Goal: Task Accomplishment & Management: Manage account settings

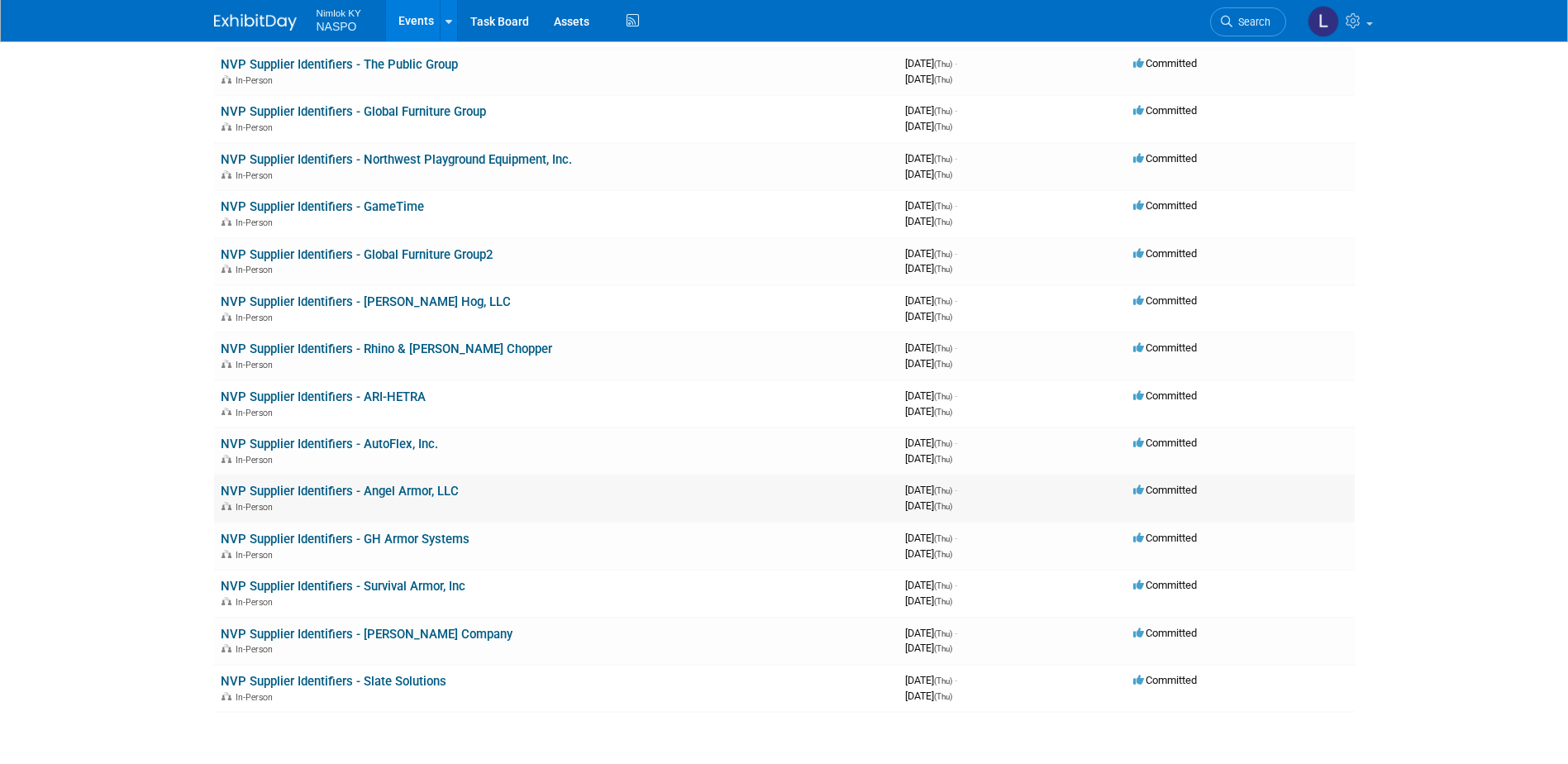
scroll to position [2458, 0]
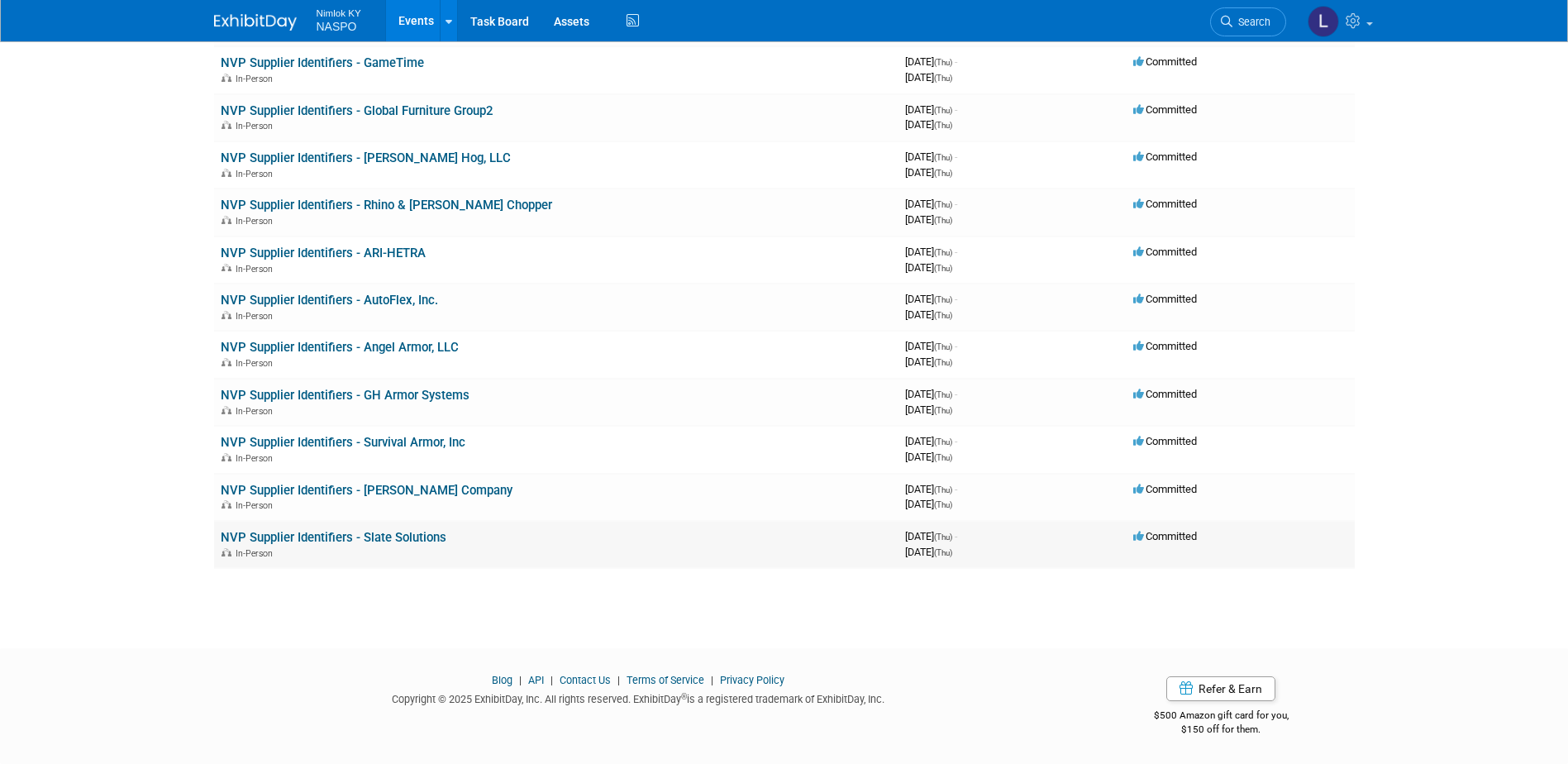
click at [305, 532] on link "NVP Supplier Identifiers - Slate Solutions" at bounding box center [333, 537] width 225 height 15
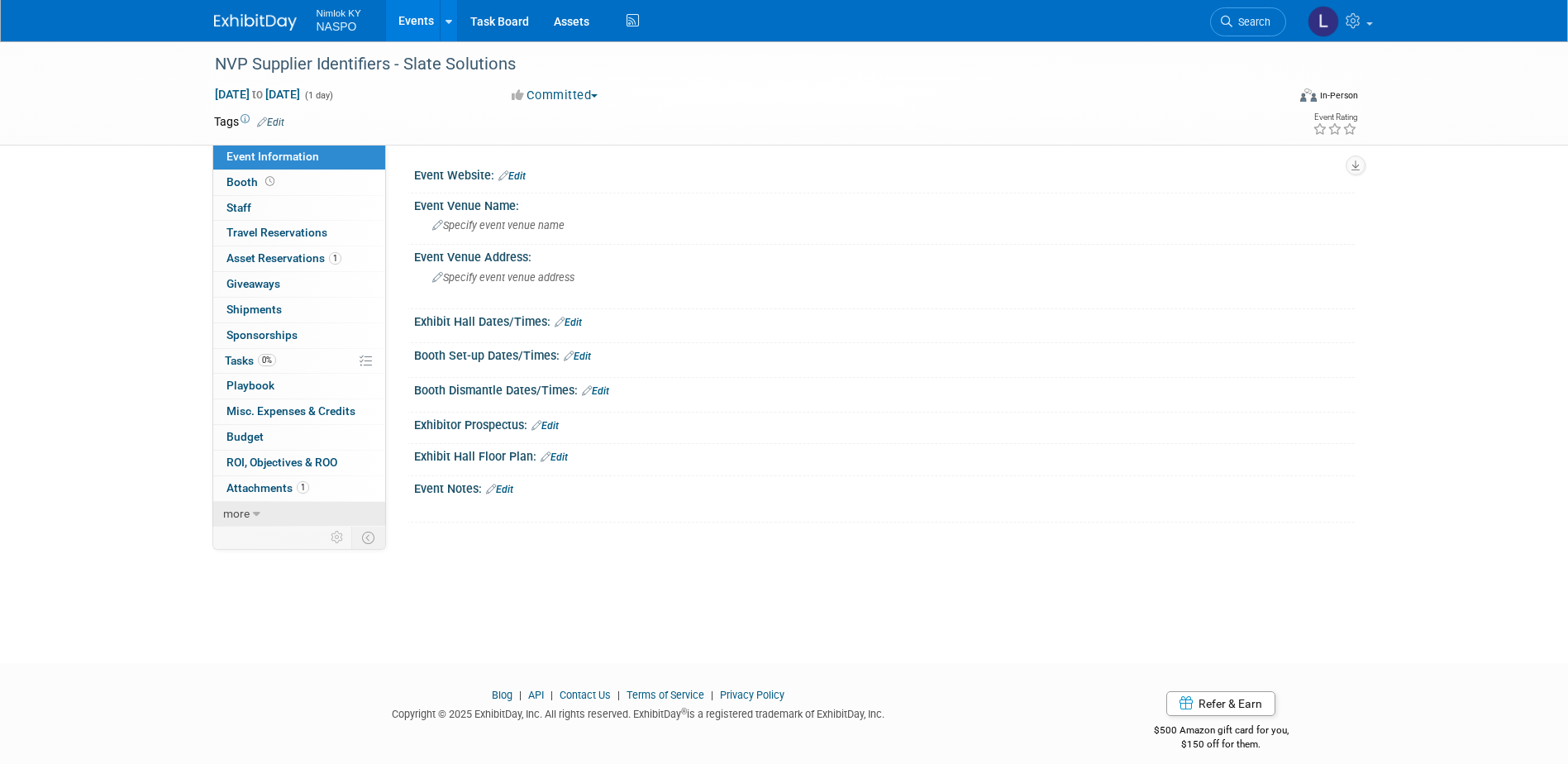
click at [247, 516] on span "more" at bounding box center [236, 514] width 26 height 13
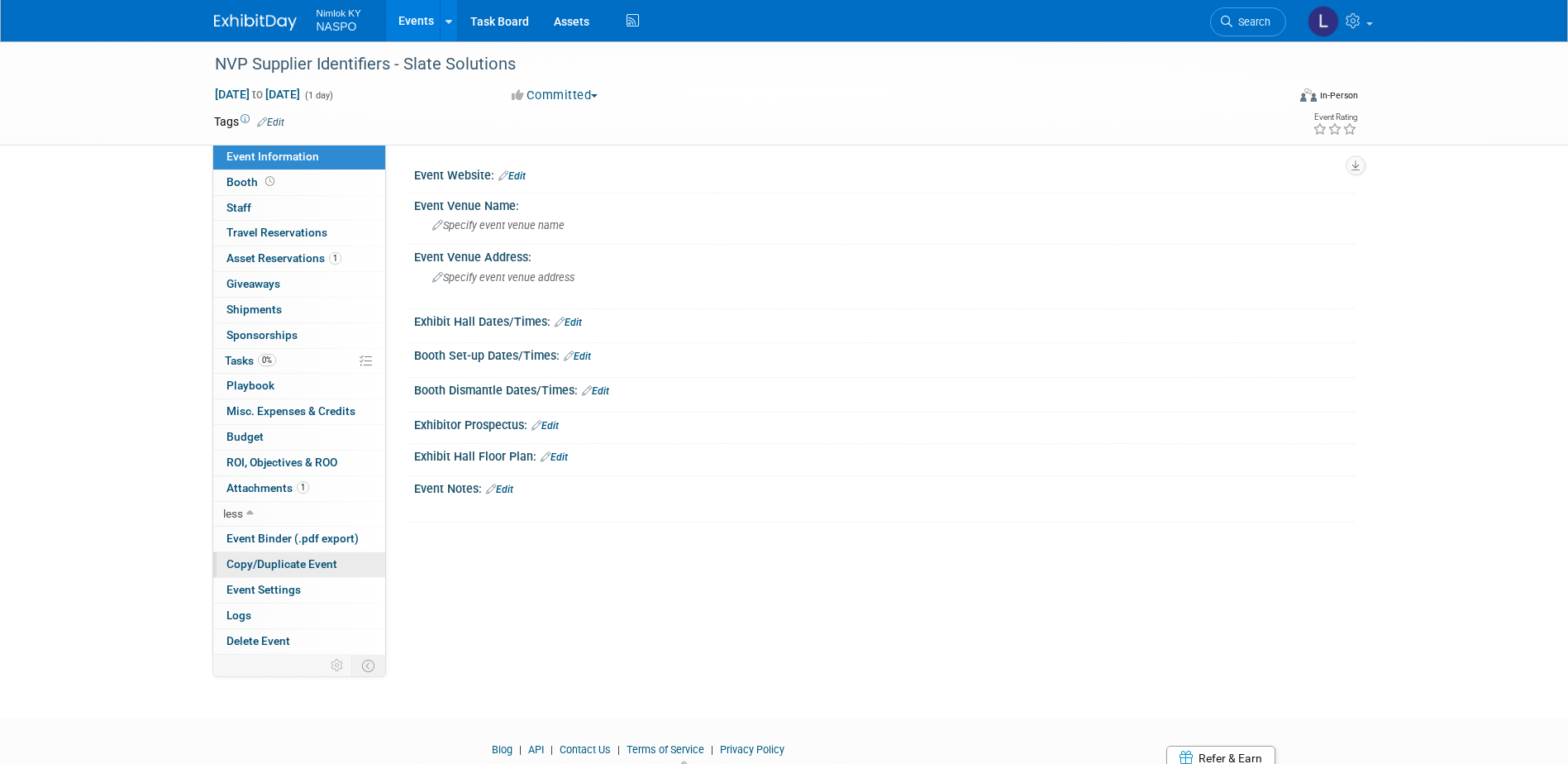
click at [247, 560] on span "Copy/Duplicate Event" at bounding box center [281, 564] width 110 height 13
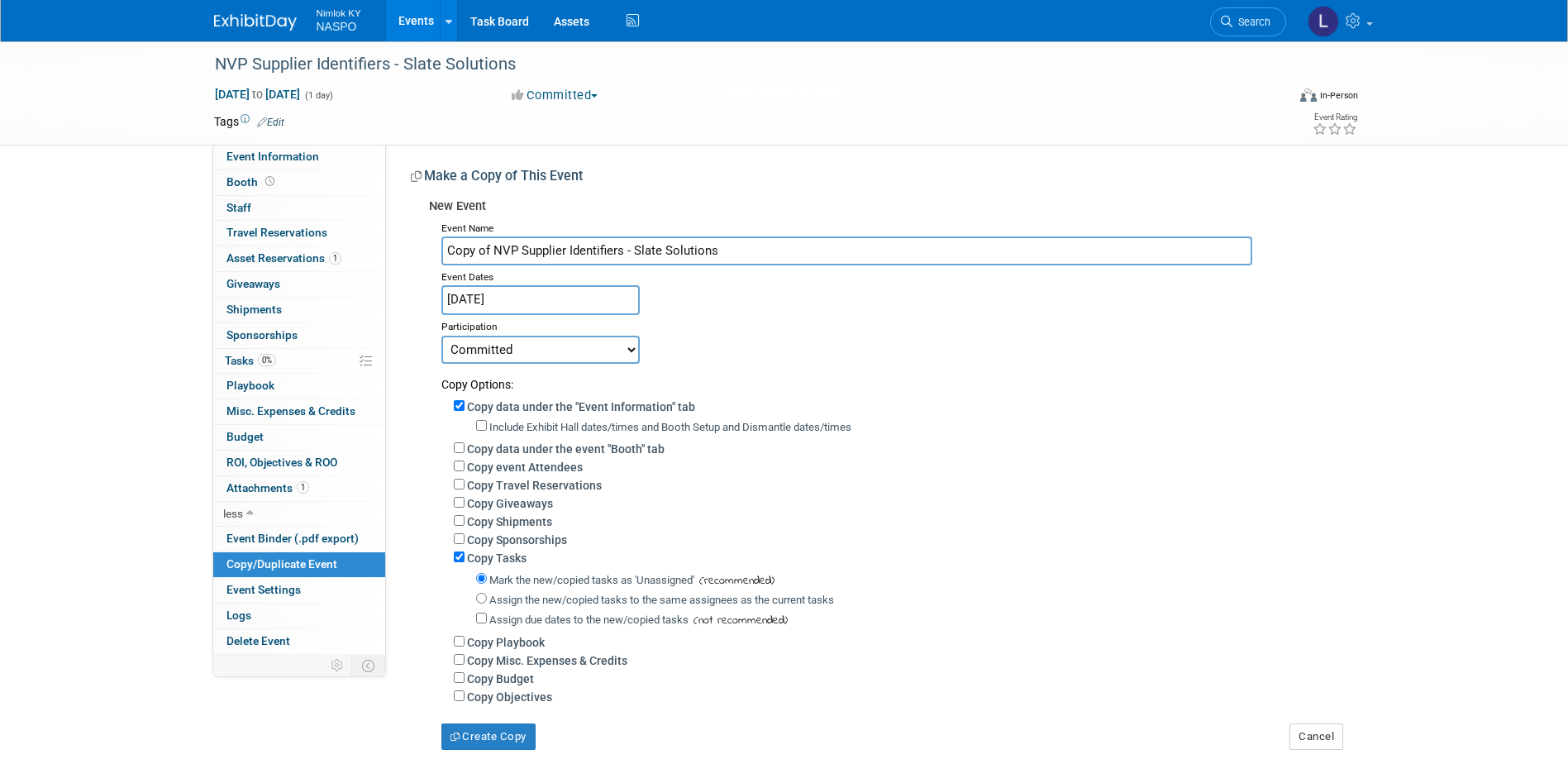
drag, startPoint x: 494, startPoint y: 248, endPoint x: 435, endPoint y: 255, distance: 59.4
click at [435, 255] on div "Event Name Copy of NVP Supplier Identifiers - Slate Solutions Event Dates [DATE…" at bounding box center [886, 483] width 914 height 533
drag, startPoint x: 675, startPoint y: 247, endPoint x: 587, endPoint y: 253, distance: 88.2
click at [587, 253] on input "NVP Supplier Identifiers - Slate Solutions" at bounding box center [847, 250] width 811 height 29
paste input "ealMaster"
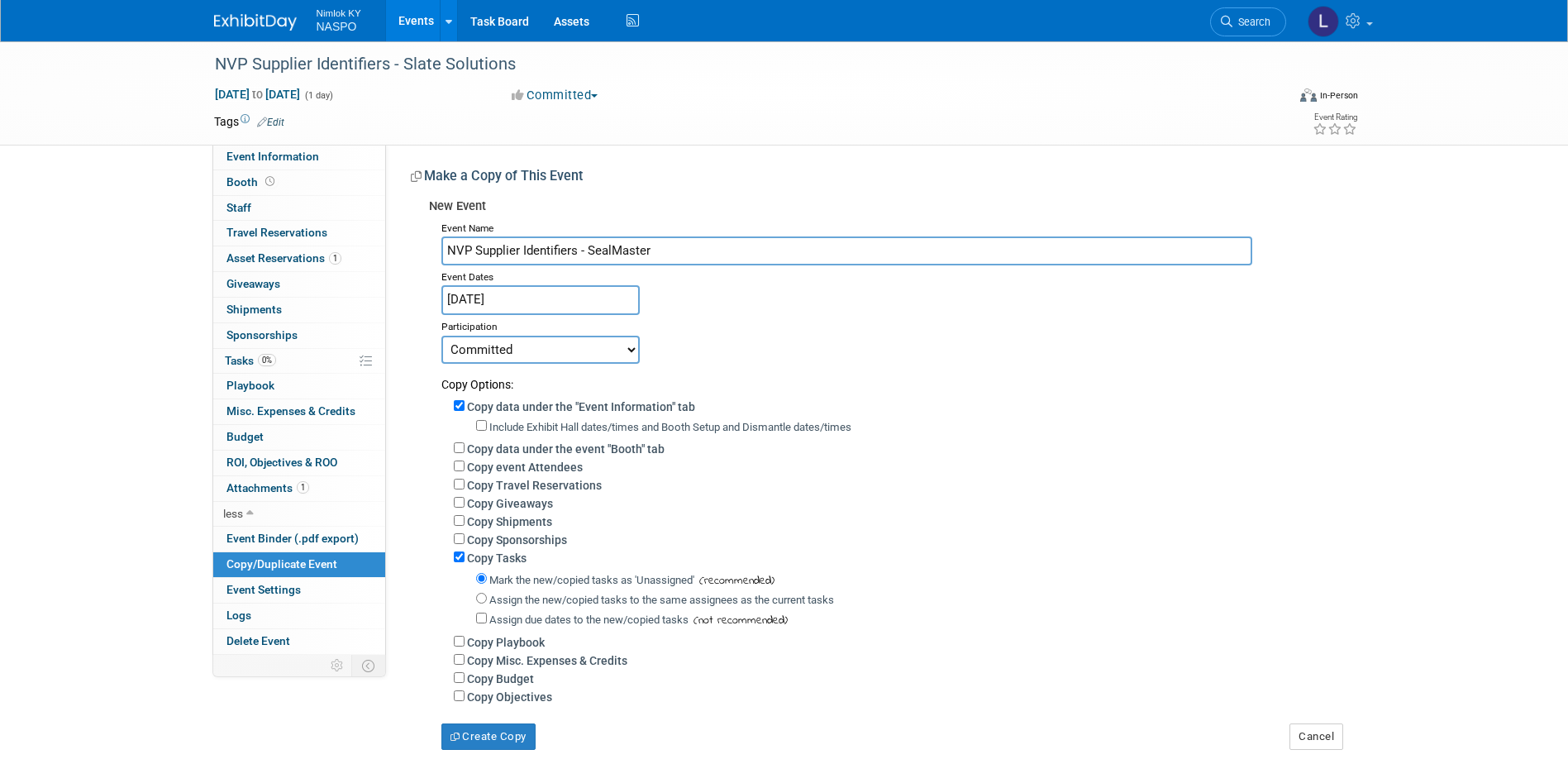
type input "NVP Supplier Identifiers - SealMaster"
click at [457, 407] on input "Copy data under the "Event Information" tab" at bounding box center [460, 406] width 11 height 11
checkbox input "false"
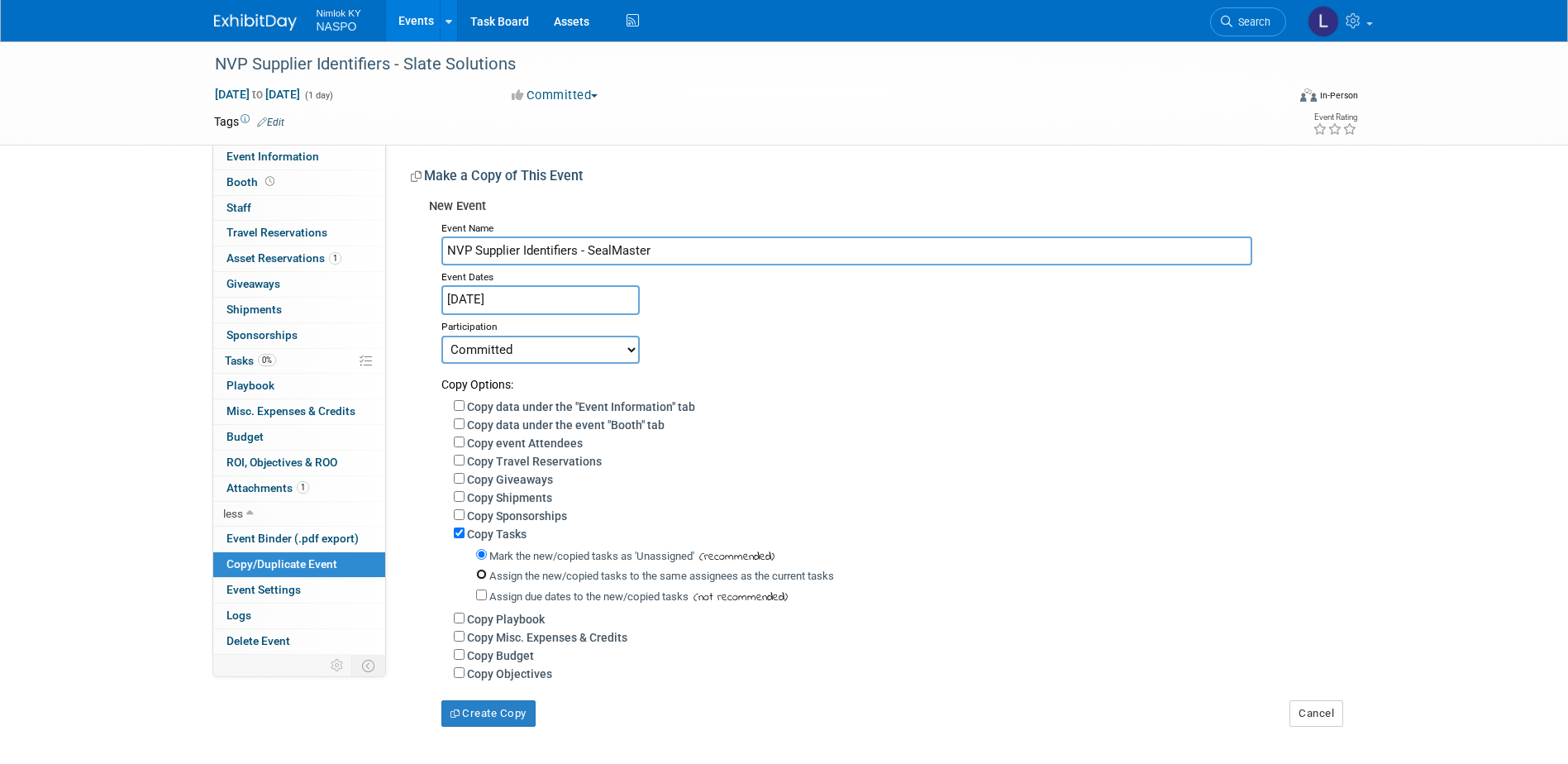
click at [477, 580] on input "Assign the new/copied tasks to the same assignees as the current tasks" at bounding box center [482, 575] width 11 height 11
radio input "true"
click at [492, 727] on button "Create Copy" at bounding box center [488, 713] width 94 height 26
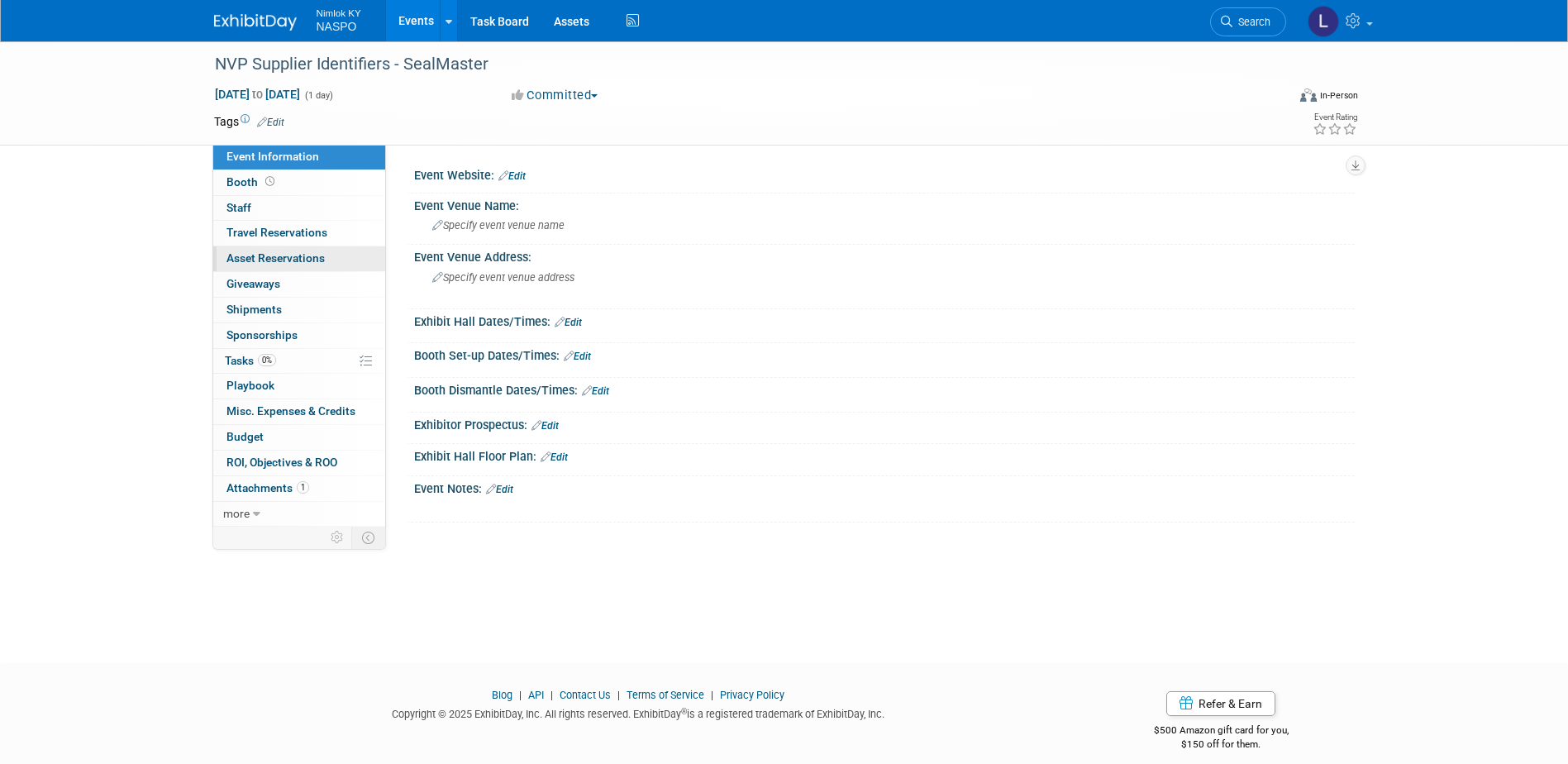
click at [264, 255] on span "Asset Reservations 0" at bounding box center [276, 258] width 99 height 13
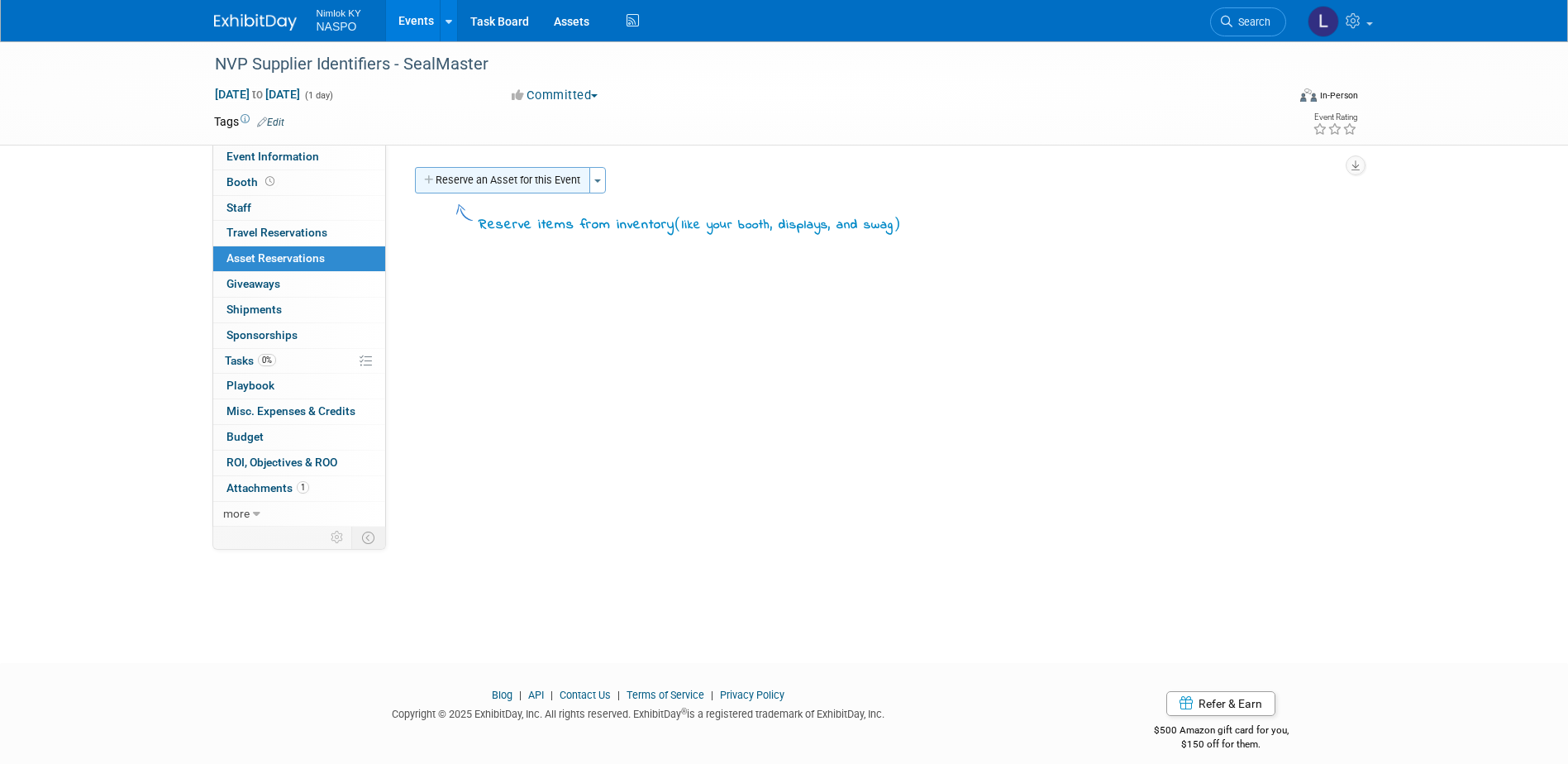
click at [535, 184] on button "Reserve an Asset for this Event" at bounding box center [502, 180] width 175 height 26
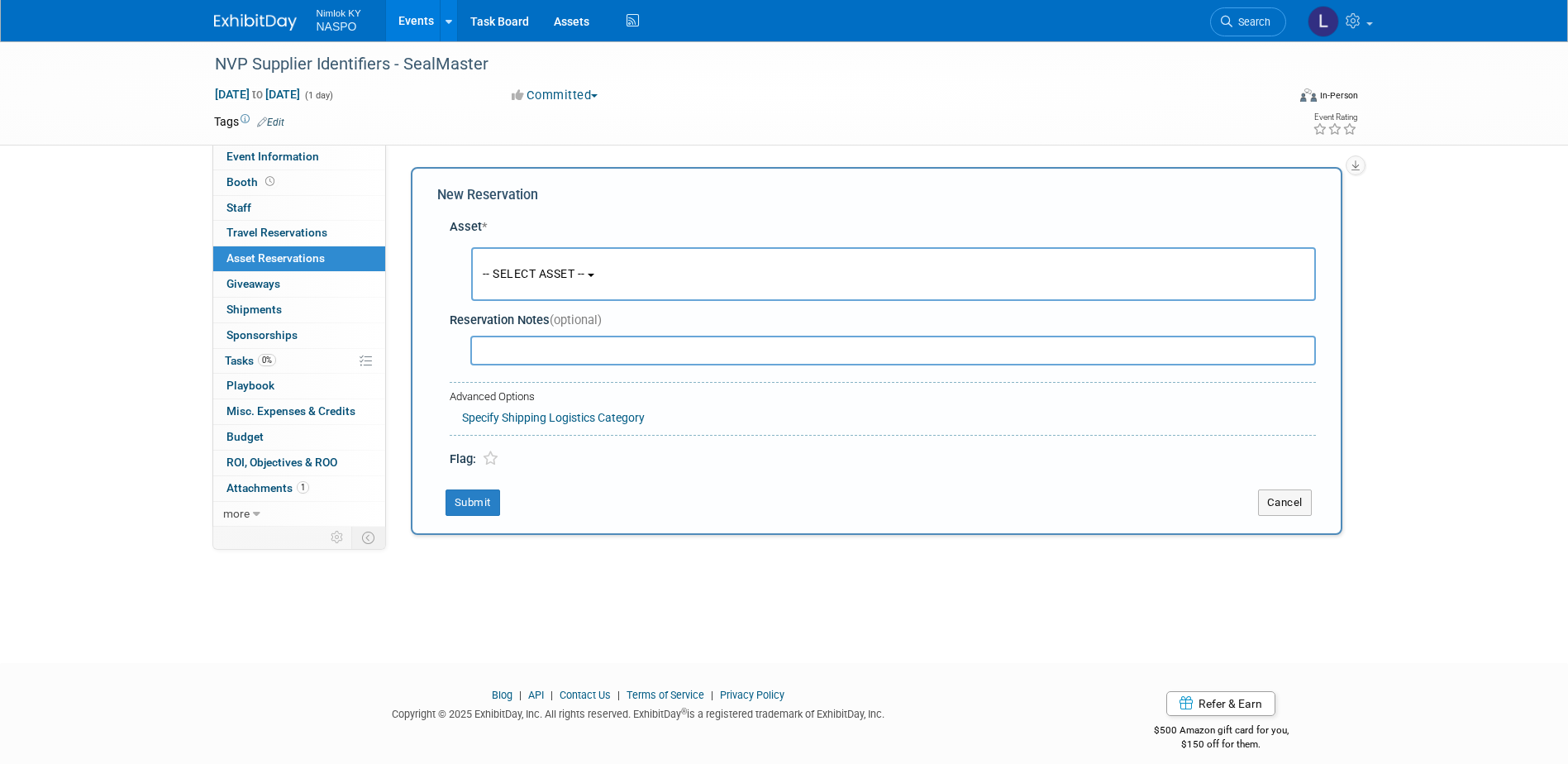
scroll to position [15, 0]
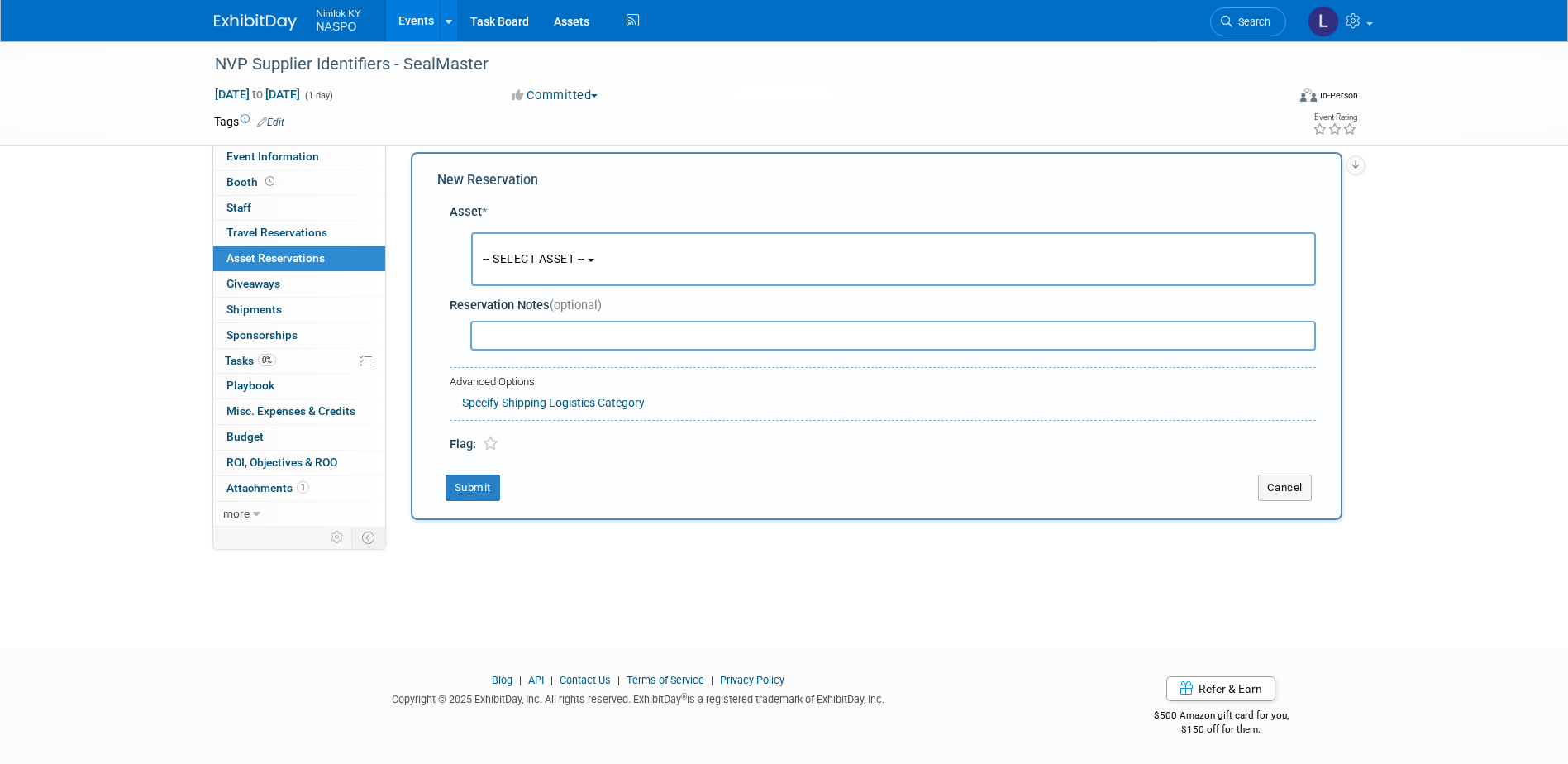
click at [520, 253] on span "-- SELECT ASSET --" at bounding box center [534, 259] width 102 height 13
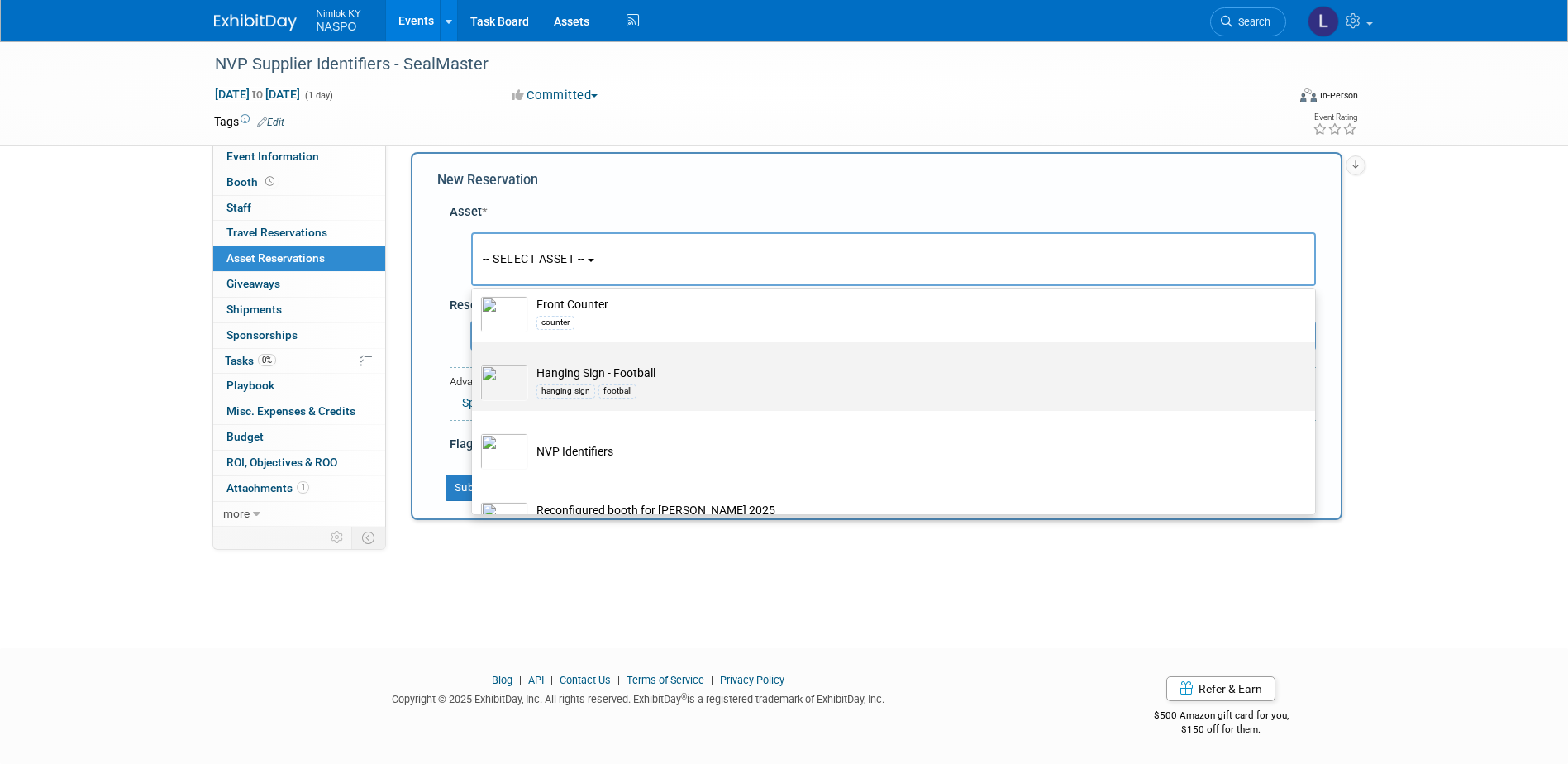
scroll to position [496, 0]
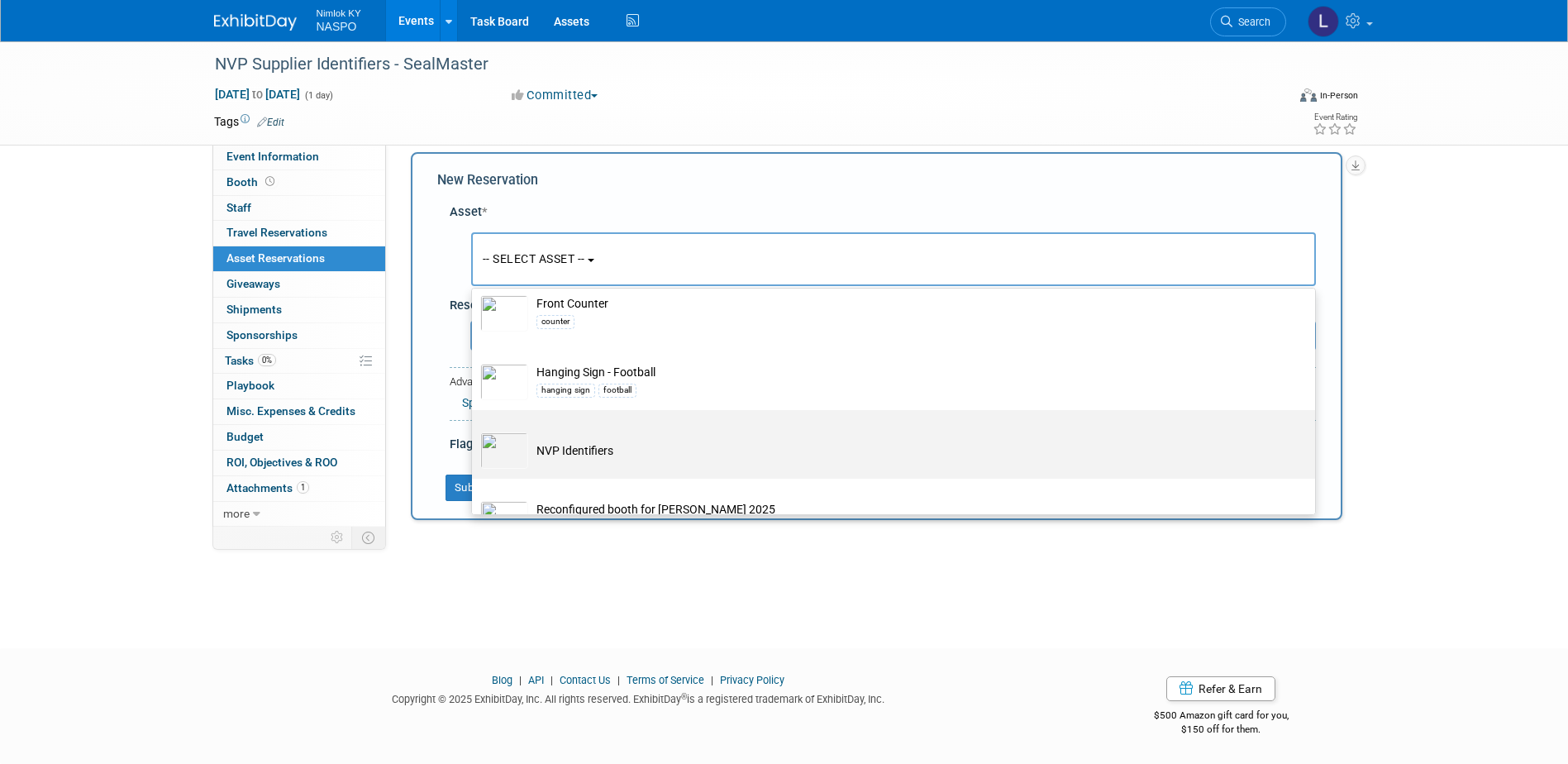
click at [515, 454] on img at bounding box center [504, 451] width 48 height 37
click at [475, 430] on input "NVP Identifiers" at bounding box center [469, 425] width 11 height 11
select select "10722420"
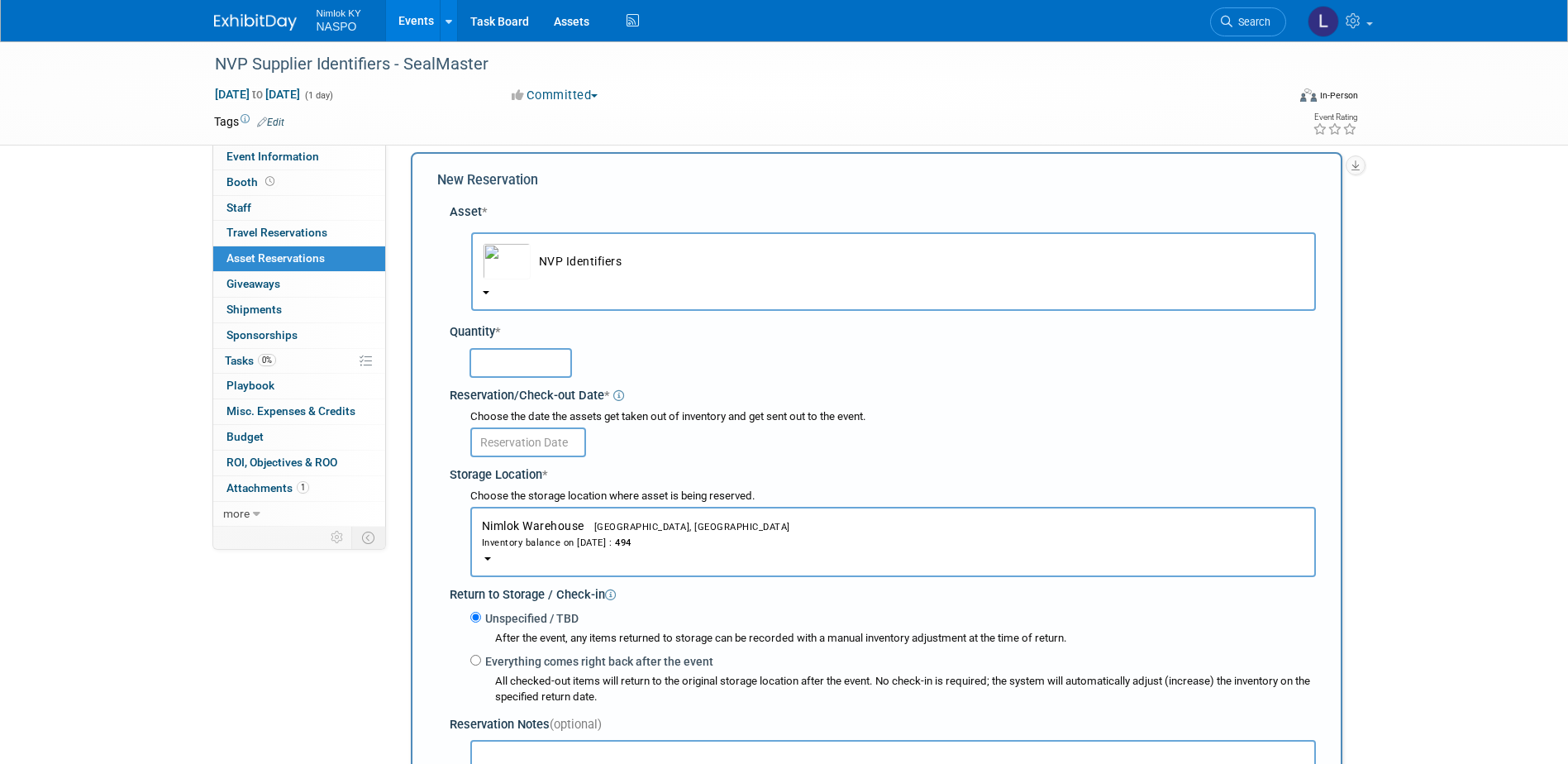
click at [489, 360] on input "text" at bounding box center [521, 363] width 102 height 30
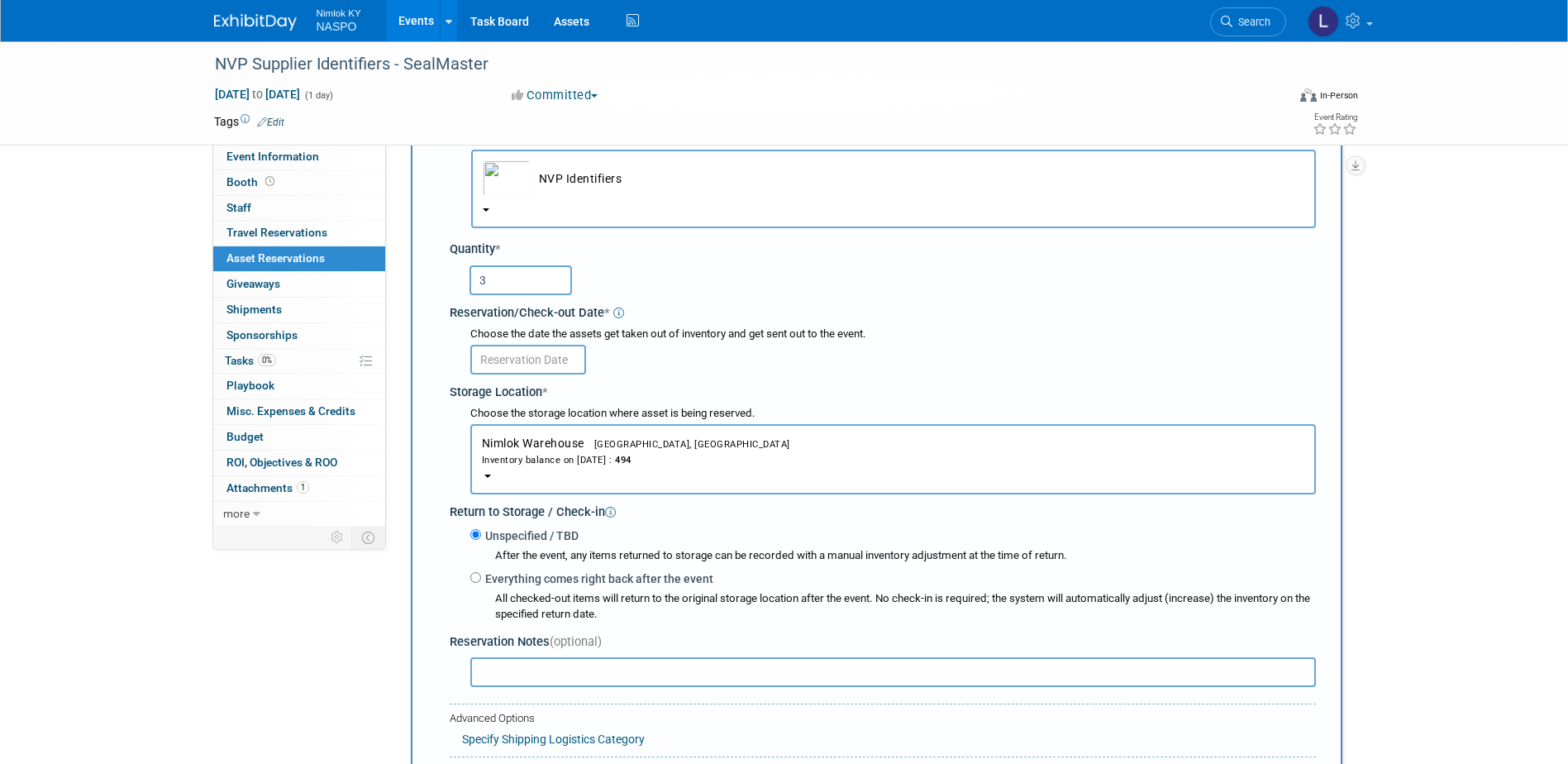
scroll to position [263, 0]
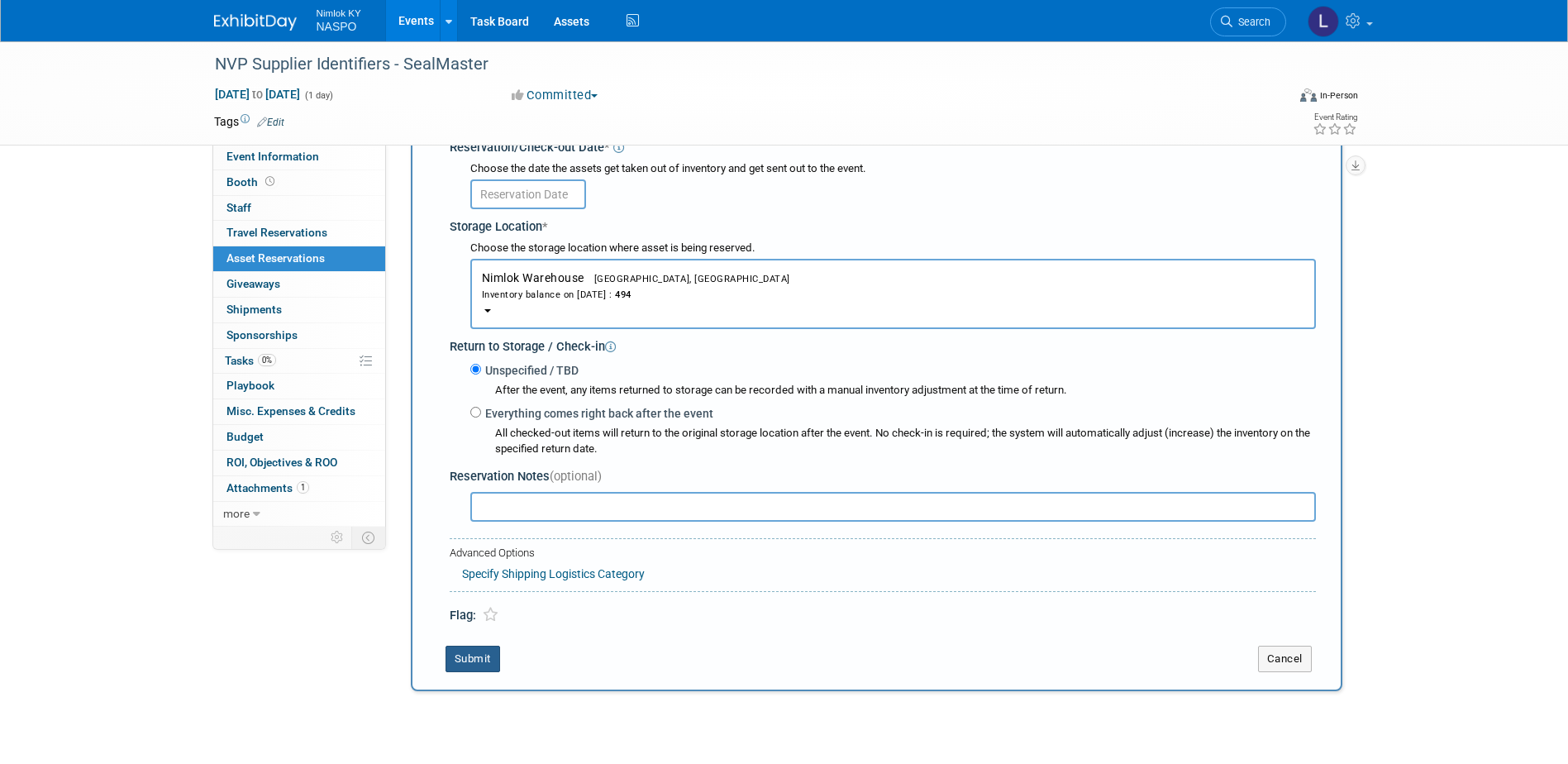
type input "3"
click at [467, 660] on button "Submit" at bounding box center [473, 658] width 55 height 26
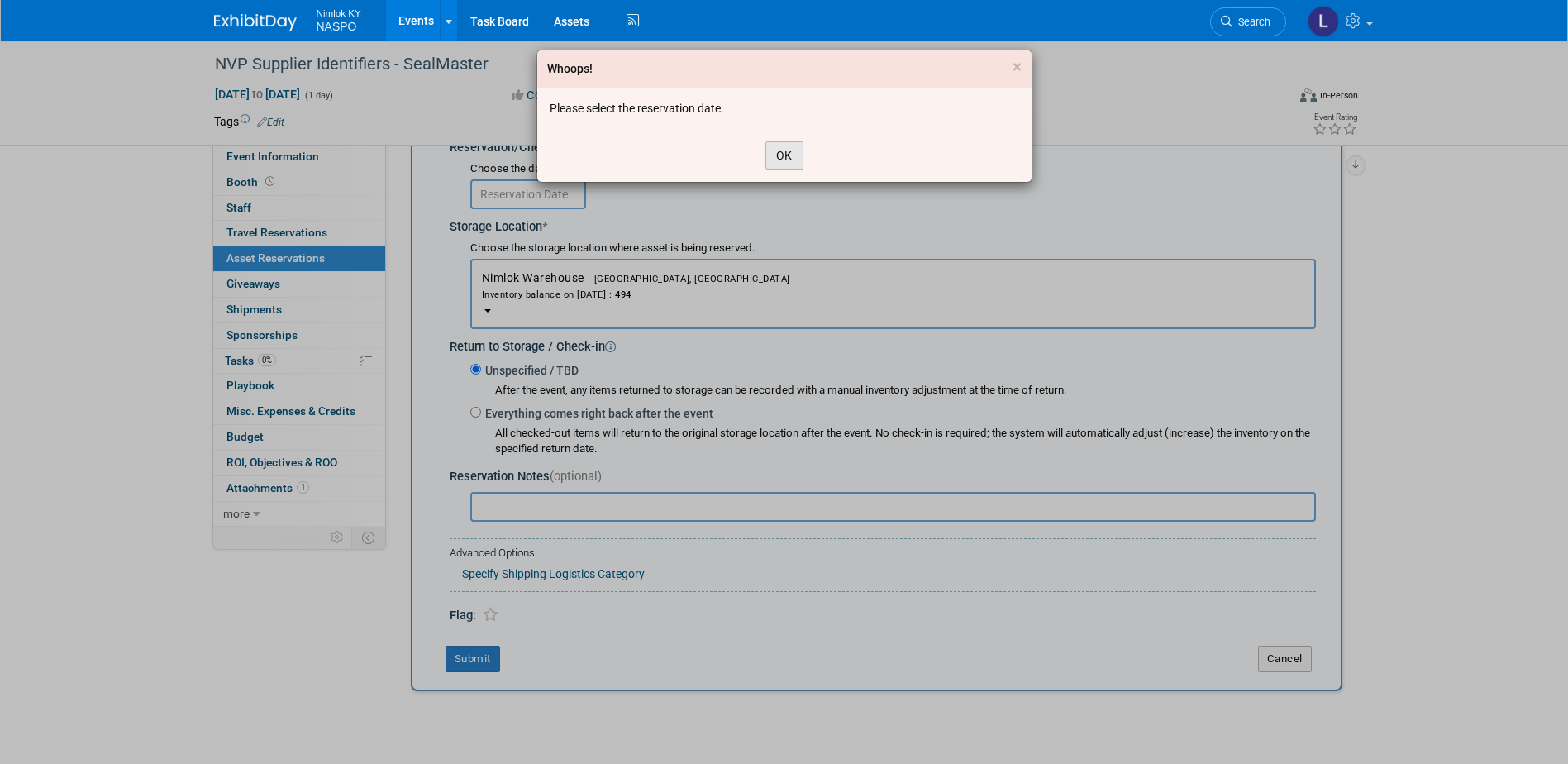
click at [785, 152] on button "OK" at bounding box center [784, 155] width 38 height 28
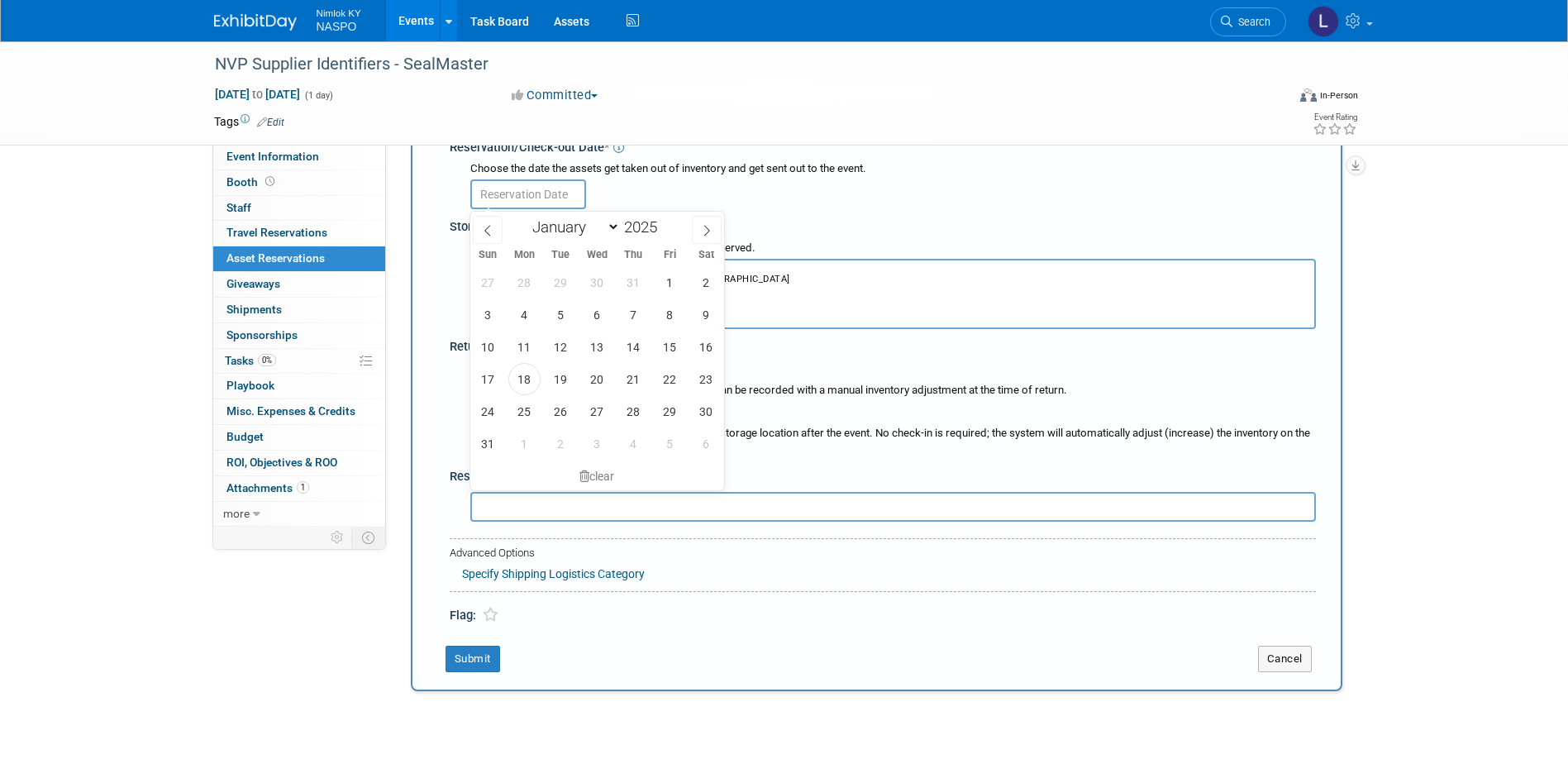
click at [516, 192] on input "text" at bounding box center [528, 194] width 116 height 30
click at [629, 413] on span "28" at bounding box center [634, 411] width 32 height 32
type input "[DATE]"
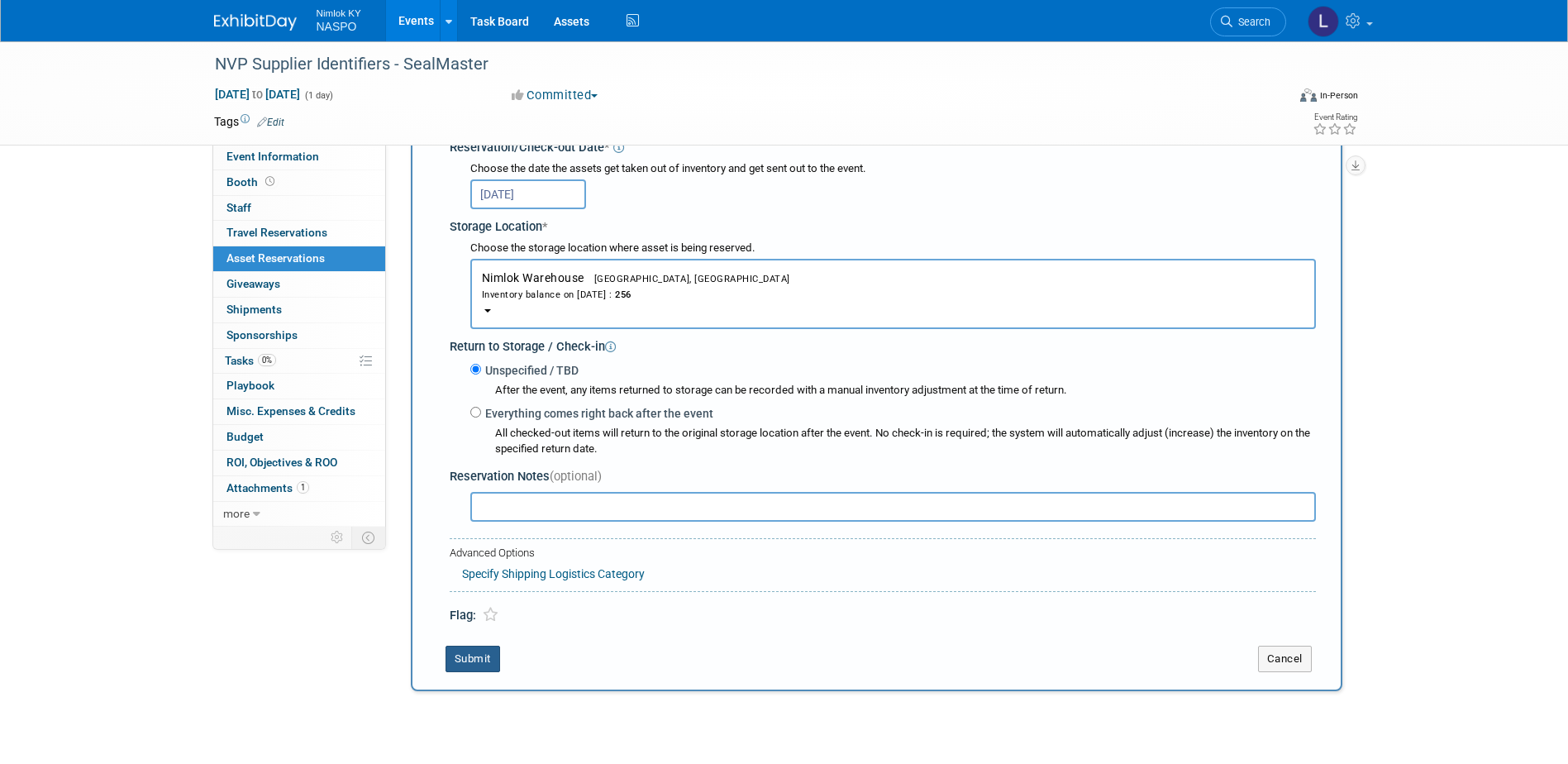
click at [480, 663] on button "Submit" at bounding box center [473, 658] width 55 height 26
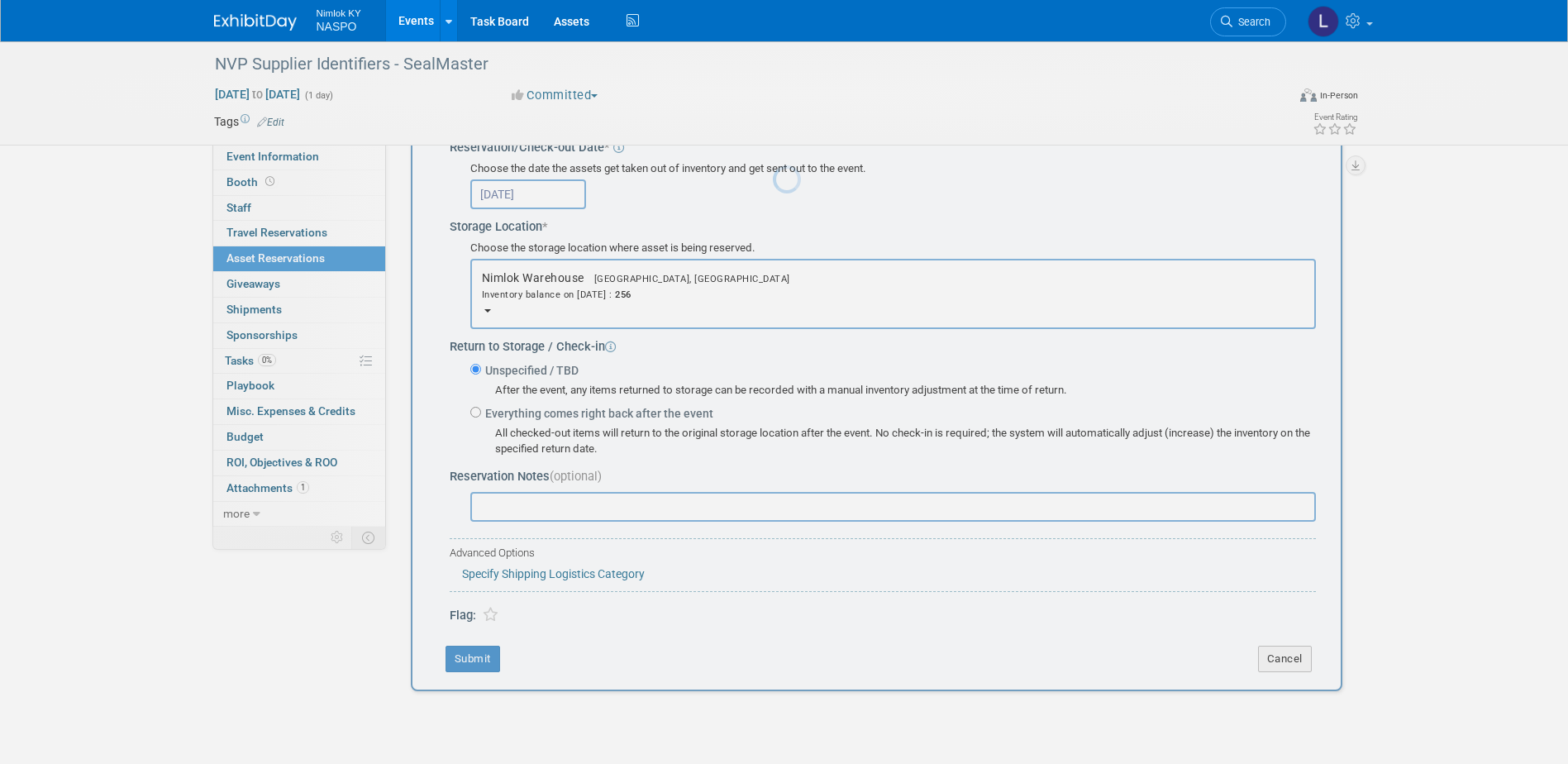
scroll to position [15, 0]
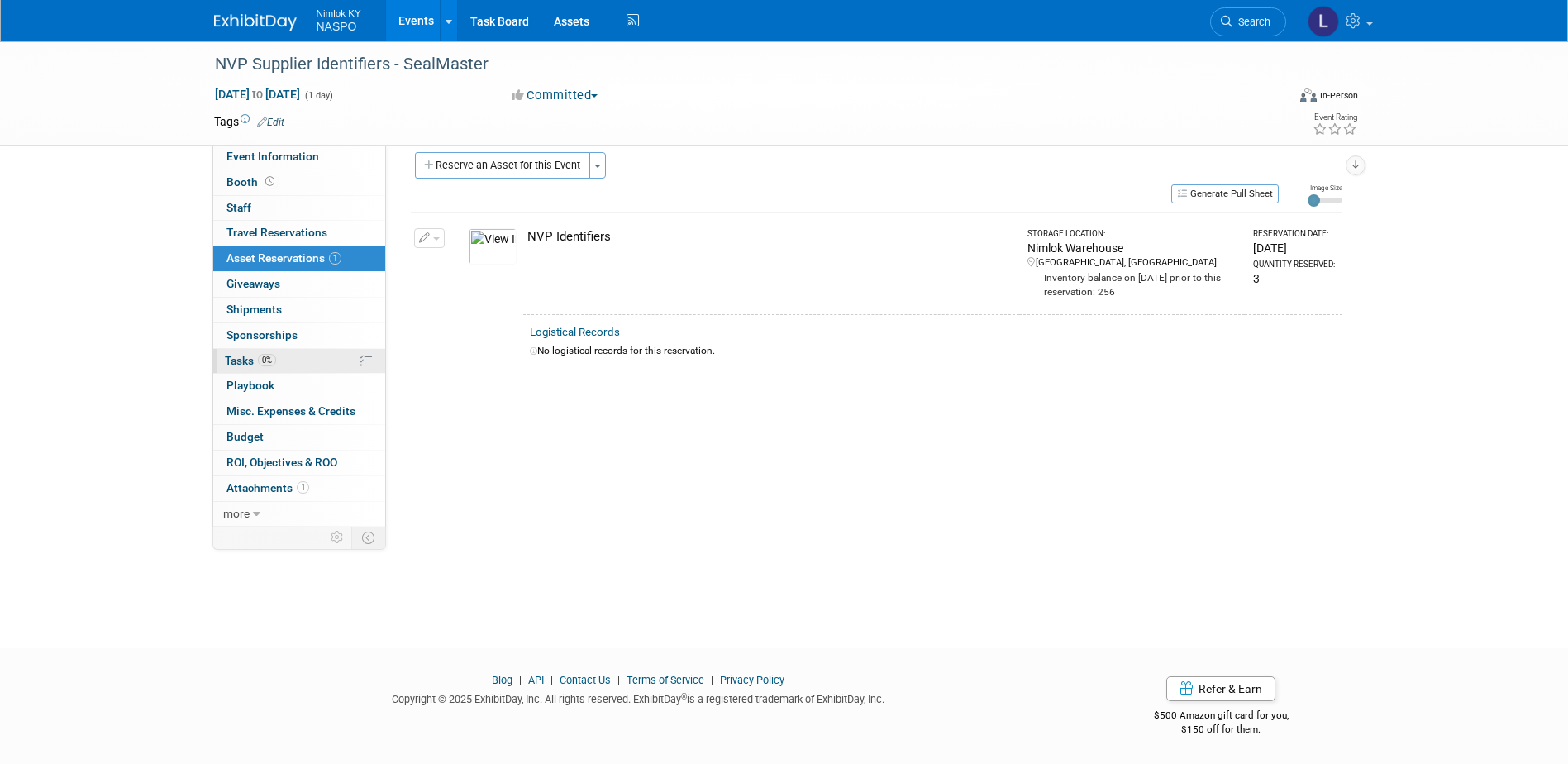
click at [245, 361] on span "Tasks 0%" at bounding box center [250, 360] width 51 height 13
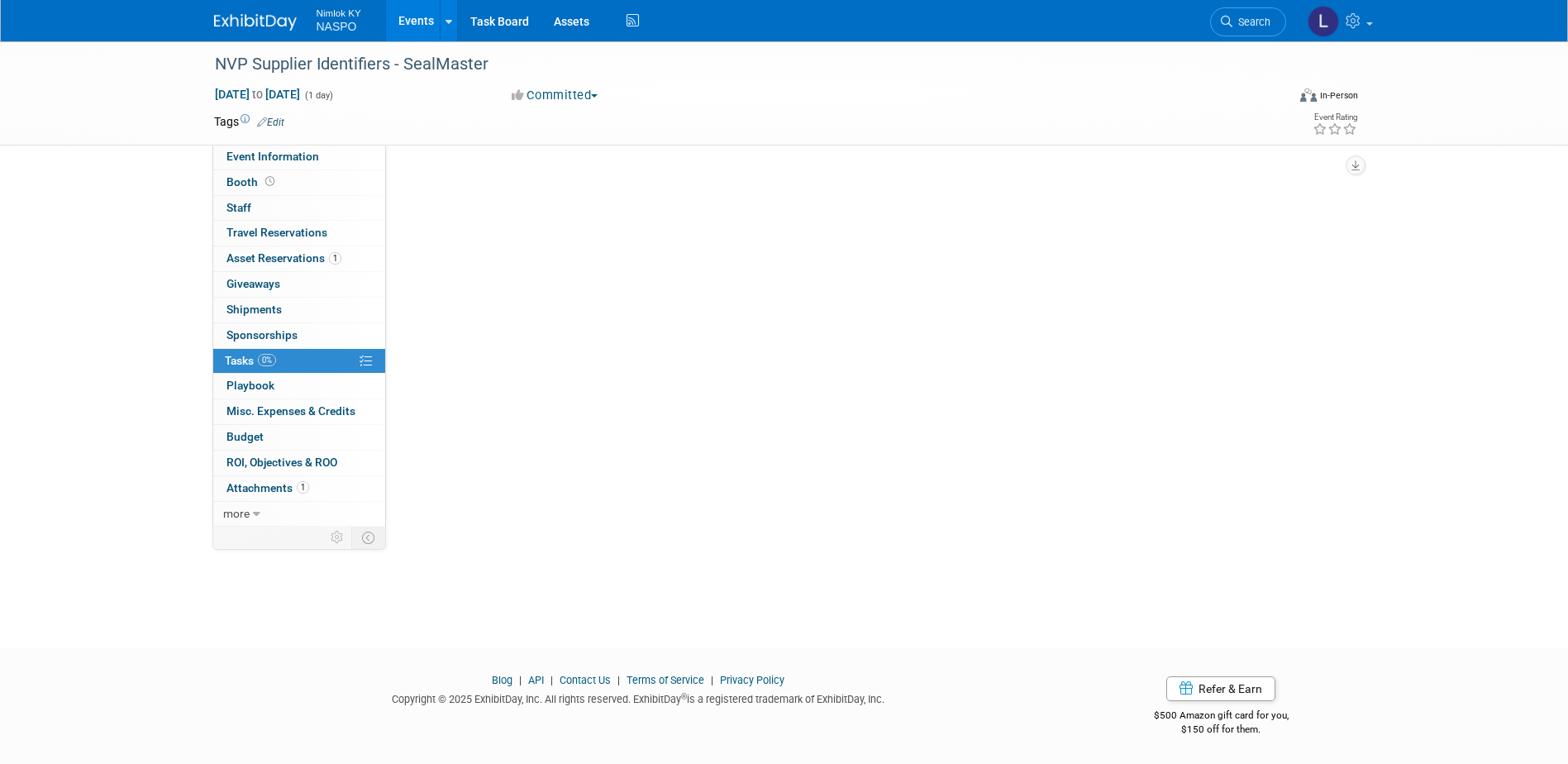
scroll to position [0, 0]
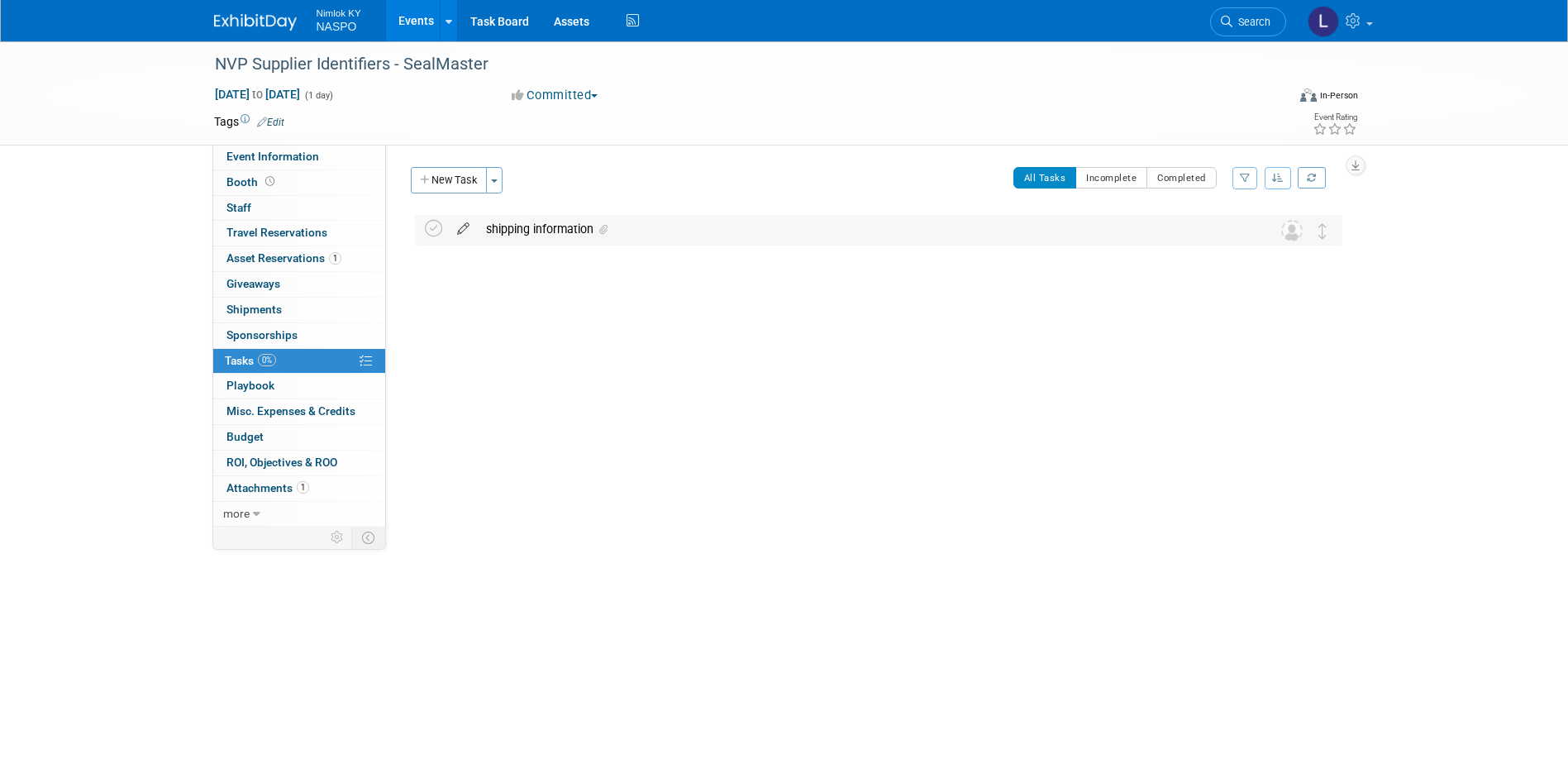
click at [471, 229] on icon at bounding box center [463, 225] width 29 height 21
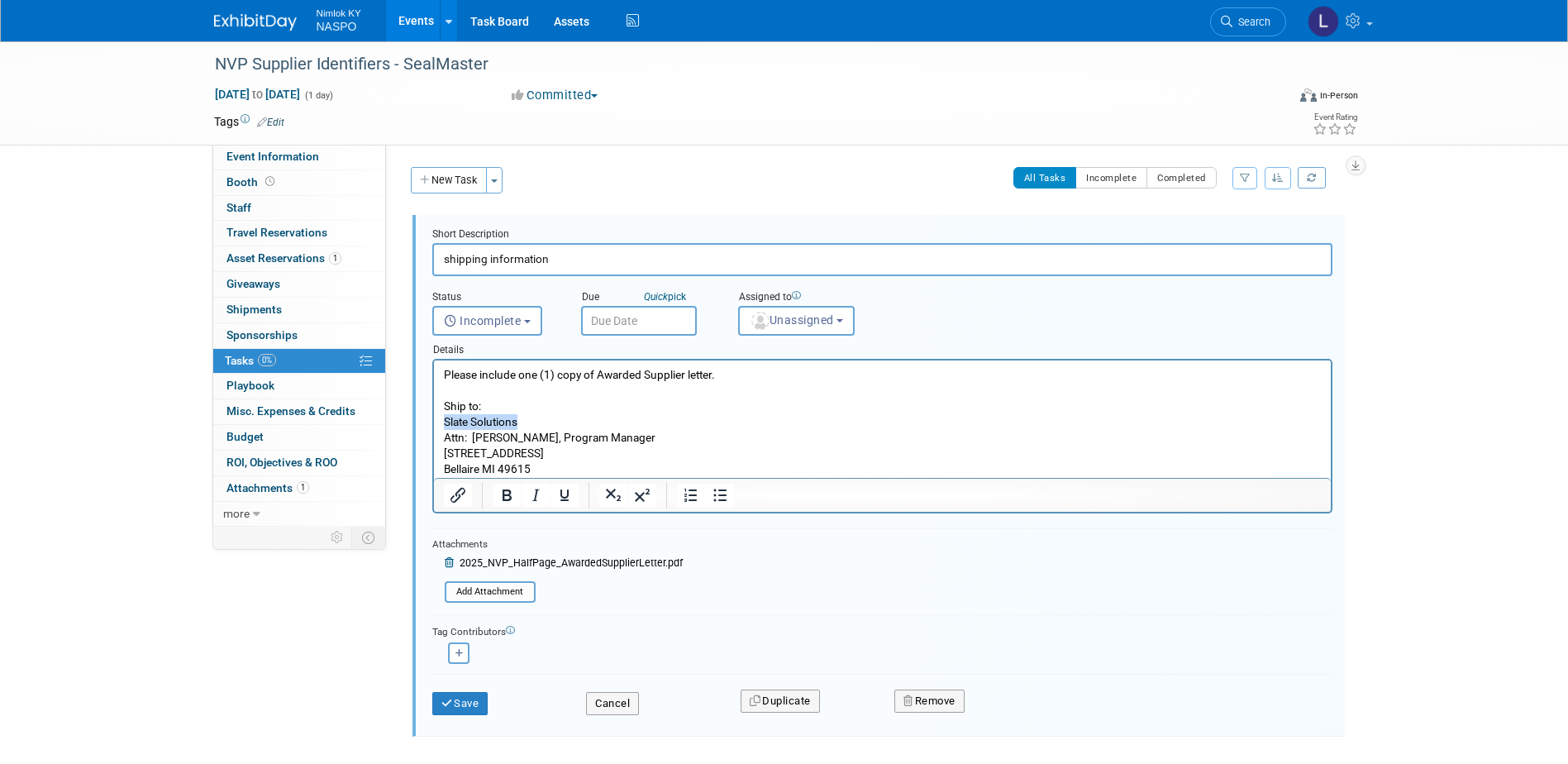
drag, startPoint x: 520, startPoint y: 417, endPoint x: 442, endPoint y: 421, distance: 78.1
click at [443, 421] on p "Please include one (1) copy of Awarded Supplier letter. Ship to: Slate Solution…" at bounding box center [882, 422] width 878 height 110
click at [475, 422] on p "Please include one (1) copy of Awarded Supplier letter. Ship to: Sealmaster Att…" at bounding box center [882, 422] width 878 height 110
drag, startPoint x: 618, startPoint y: 435, endPoint x: 475, endPoint y: 445, distance: 143.3
click at [475, 445] on p "Please include one (1) copy of Awarded Supplier letter. Ship to: SealMaster Att…" at bounding box center [882, 422] width 878 height 110
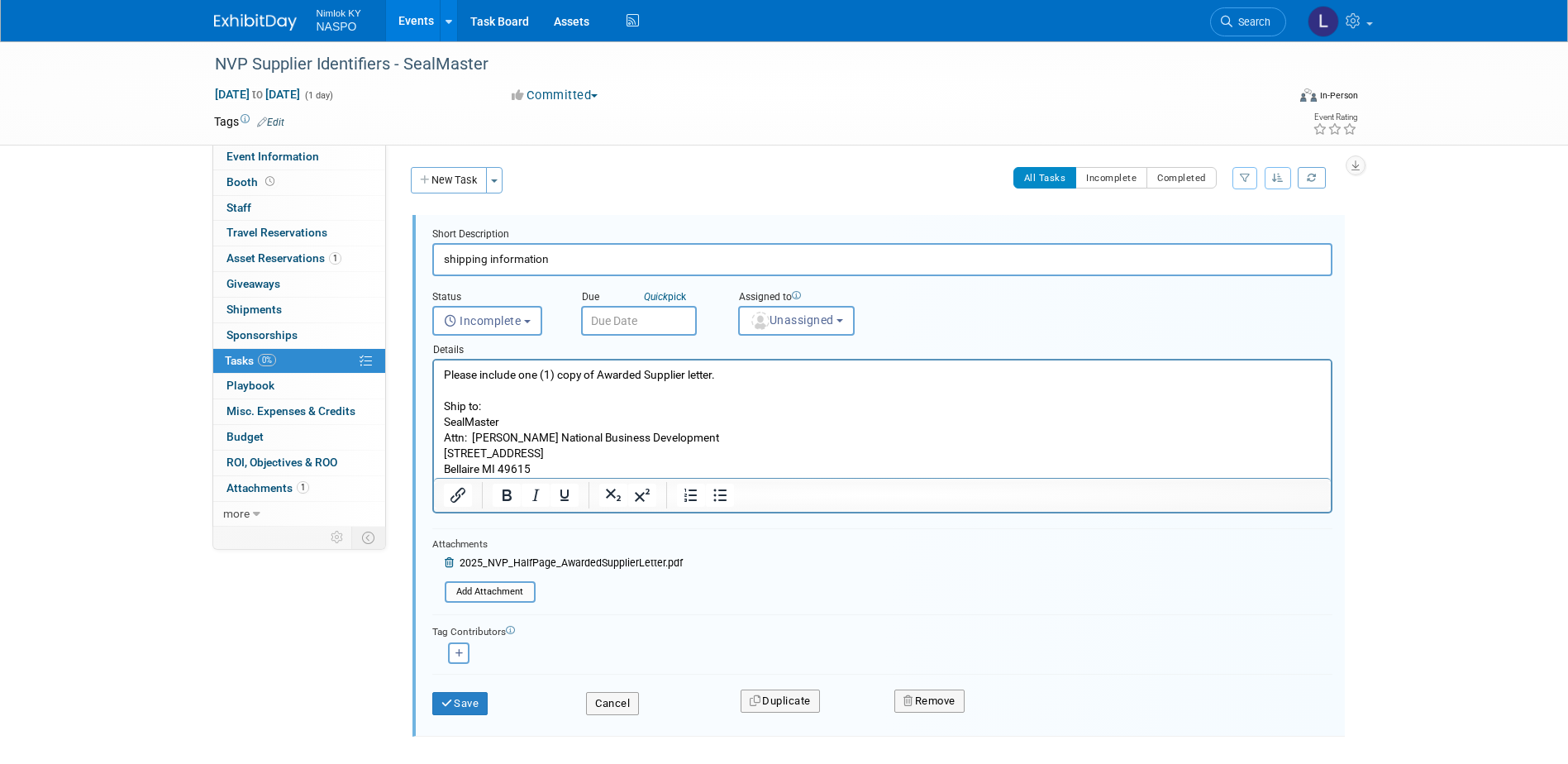
click at [522, 435] on p "Please include one (1) copy of Awarded Supplier letter. Ship to: SealMaster Att…" at bounding box center [882, 422] width 878 height 110
drag, startPoint x: 536, startPoint y: 465, endPoint x: 440, endPoint y: 456, distance: 96.4
click at [440, 456] on html "Please include one (1) copy of Awarded Supplier letter. Ship to: SealMaster Att…" at bounding box center [881, 419] width 897 height 118
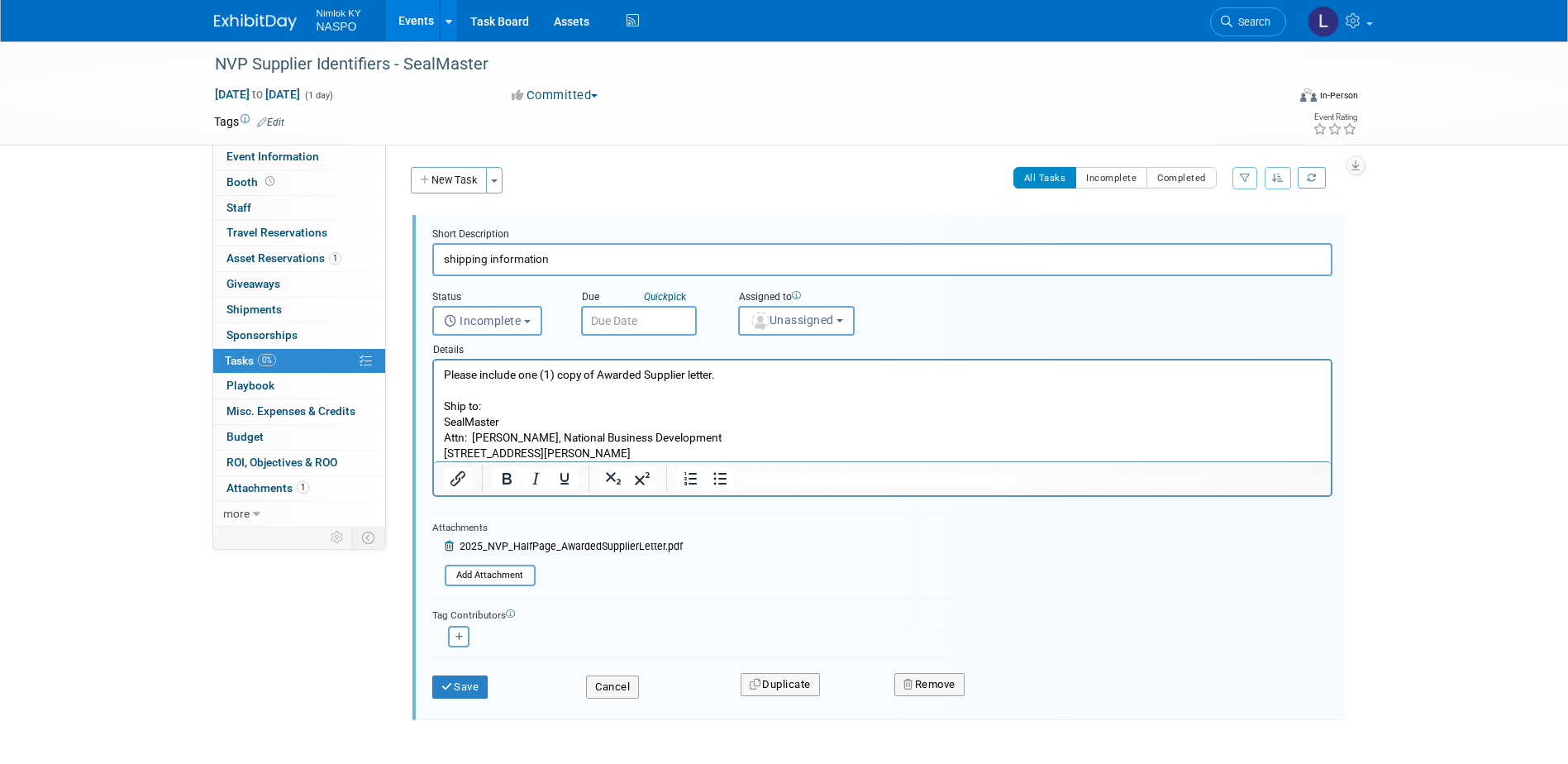
click at [547, 452] on p "Please include one (1) copy of Awarded Supplier letter. Ship to: SealMaster Att…" at bounding box center [882, 414] width 878 height 94
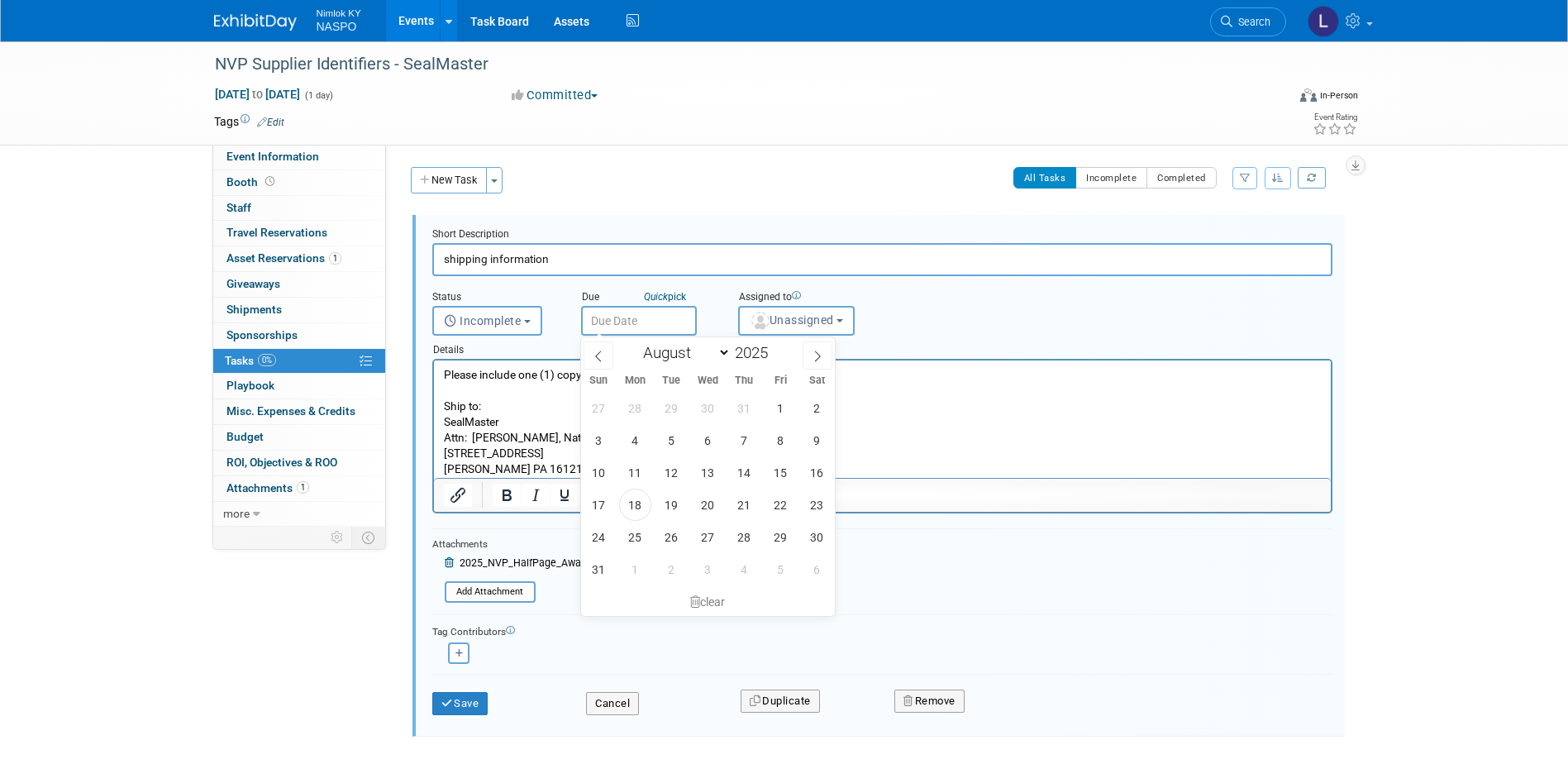
click at [628, 323] on input "text" at bounding box center [639, 321] width 116 height 30
click at [743, 534] on span "28" at bounding box center [745, 537] width 32 height 32
type input "[DATE]"
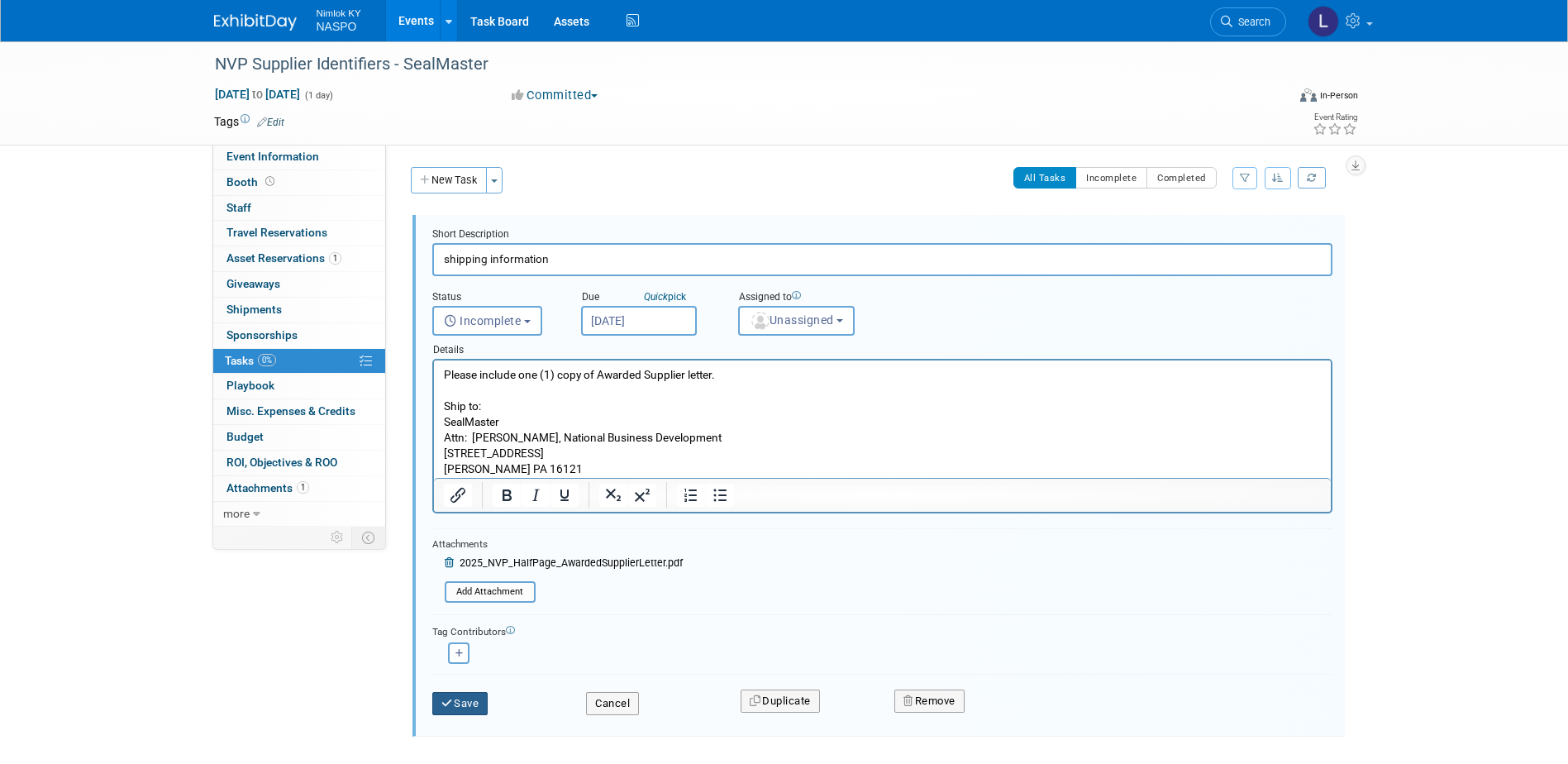
click at [469, 700] on button "Save" at bounding box center [460, 704] width 57 height 23
